Goal: Information Seeking & Learning: Learn about a topic

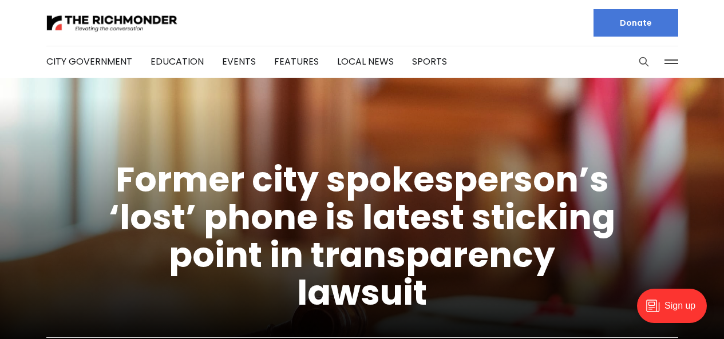
click at [643, 61] on icon "Search this site" at bounding box center [643, 61] width 11 height 11
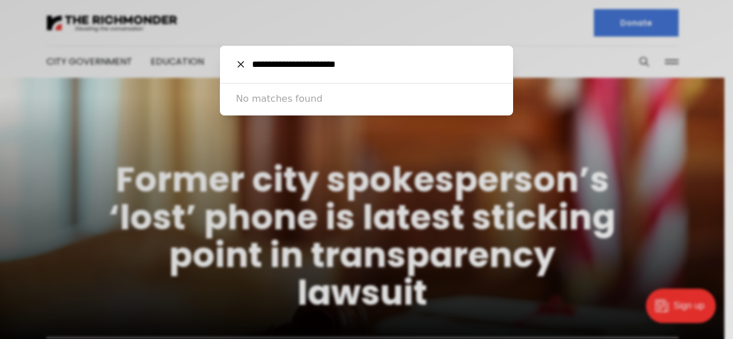
type input "**********"
click at [238, 62] on icon at bounding box center [240, 64] width 6 height 6
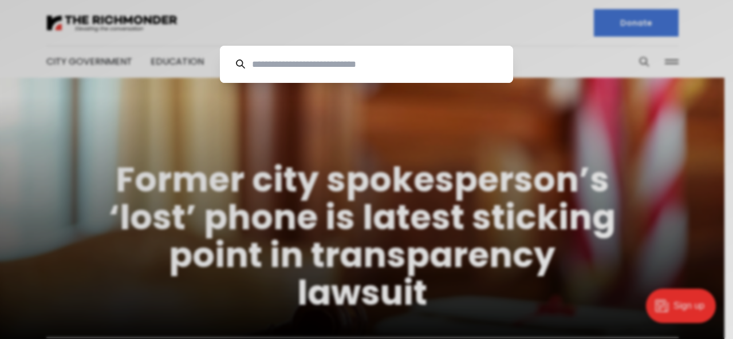
click at [527, 148] on div "Cancel" at bounding box center [366, 169] width 733 height 339
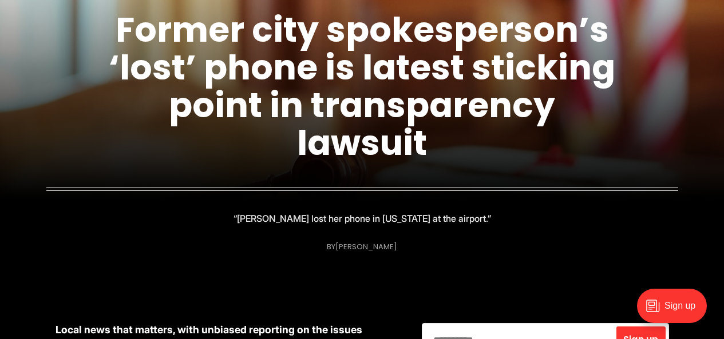
scroll to position [114, 0]
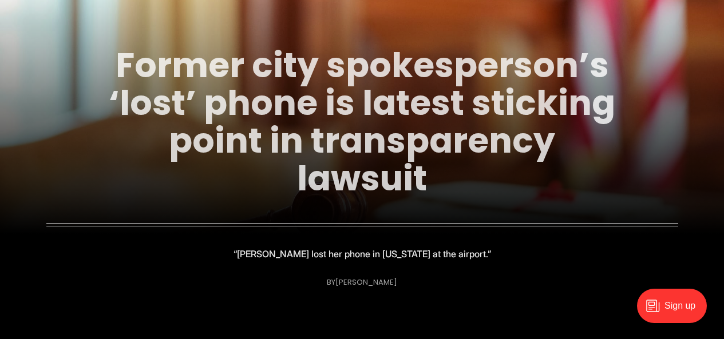
click at [267, 104] on link "Former city spokesperson’s ‘lost’ phone is latest sticking point in transparenc…" at bounding box center [362, 121] width 507 height 161
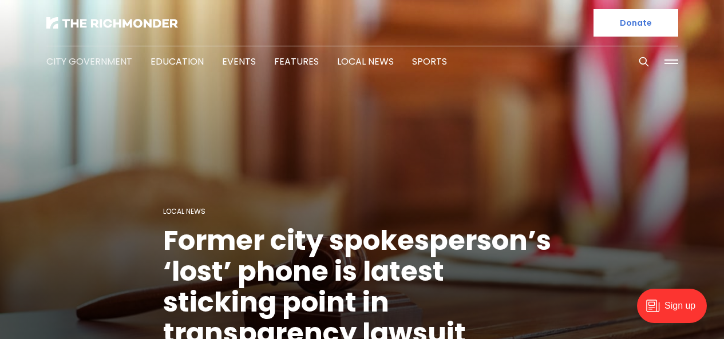
click at [112, 60] on link "City Government" at bounding box center [89, 61] width 86 height 13
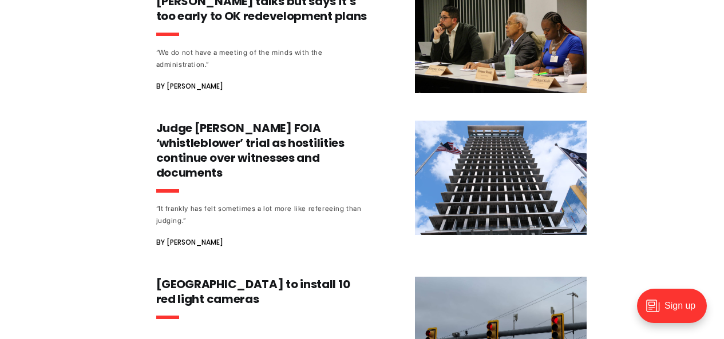
scroll to position [1145, 0]
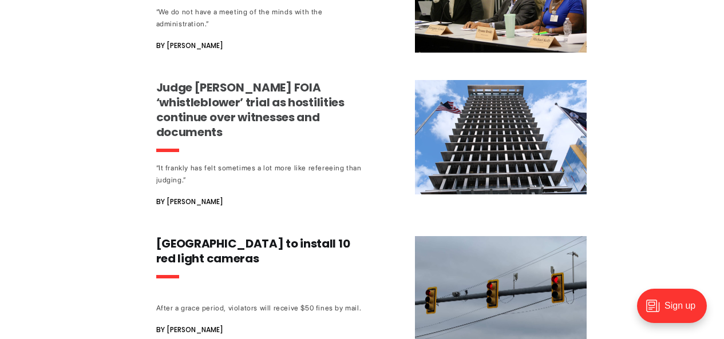
click at [208, 104] on h3 "Judge [PERSON_NAME] FOIA ‘whistleblower’ trial as hostilities continue over wit…" at bounding box center [262, 110] width 213 height 60
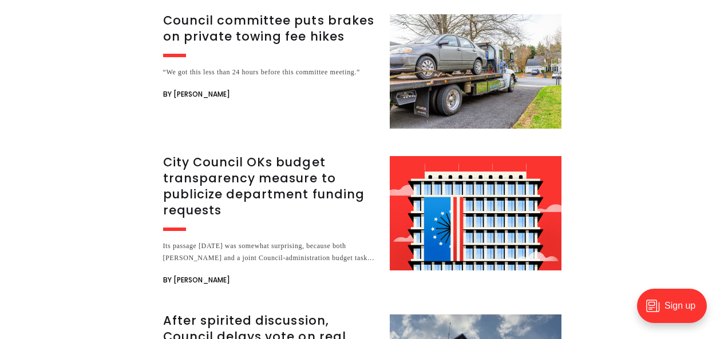
scroll to position [3548, 0]
